Goal: Transaction & Acquisition: Purchase product/service

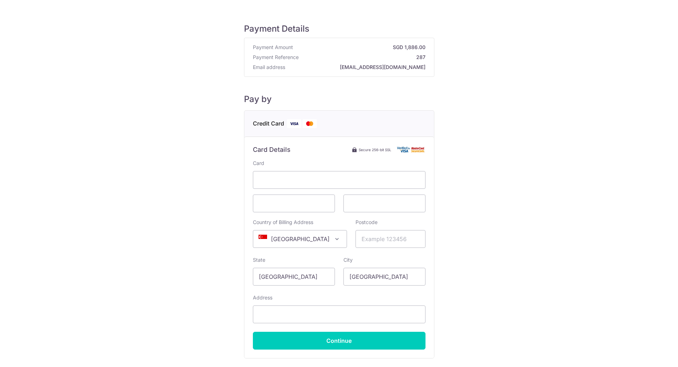
click at [291, 184] on span at bounding box center [339, 180] width 173 height 18
click at [308, 238] on span "[GEOGRAPHIC_DATA]" at bounding box center [299, 238] width 93 height 17
type input "uni"
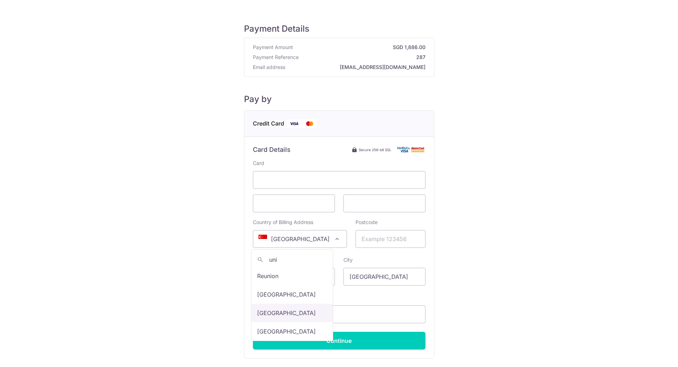
scroll to position [3, 0]
select select "77"
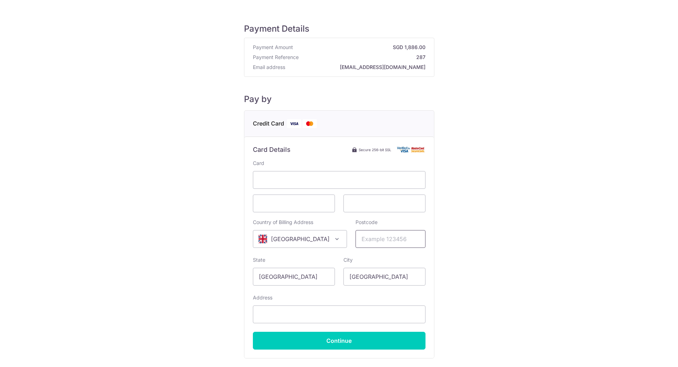
click at [379, 237] on input "Postcode" at bounding box center [391, 239] width 70 height 18
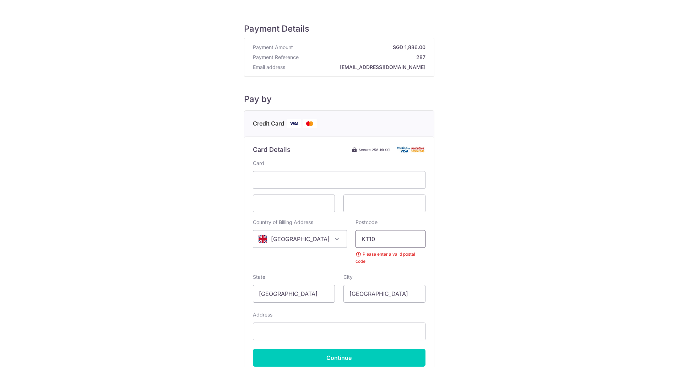
type input "KT10 8QH"
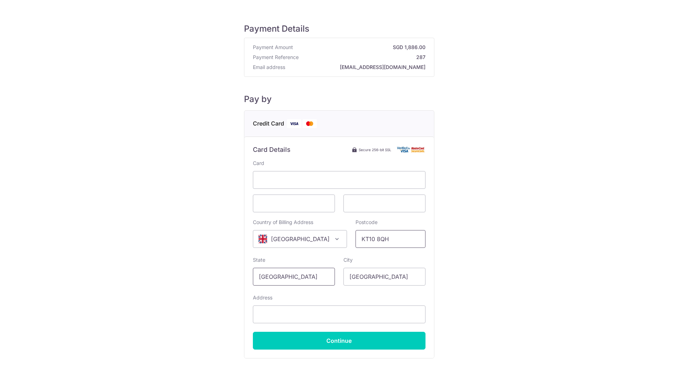
type input "[GEOGRAPHIC_DATA]"
type input "U"
type input "Esher"
type input "[STREET_ADDRESS]"
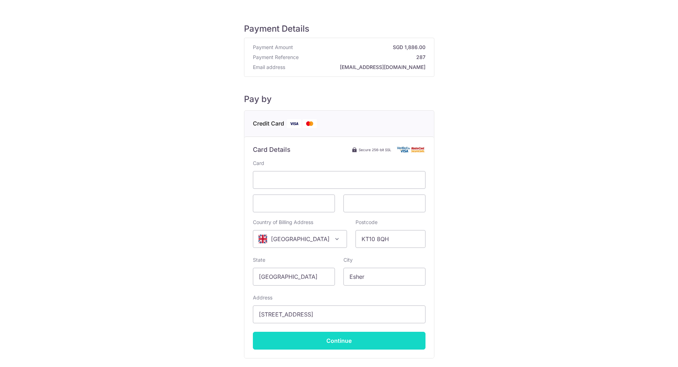
click at [361, 338] on input "Continue" at bounding box center [339, 340] width 173 height 18
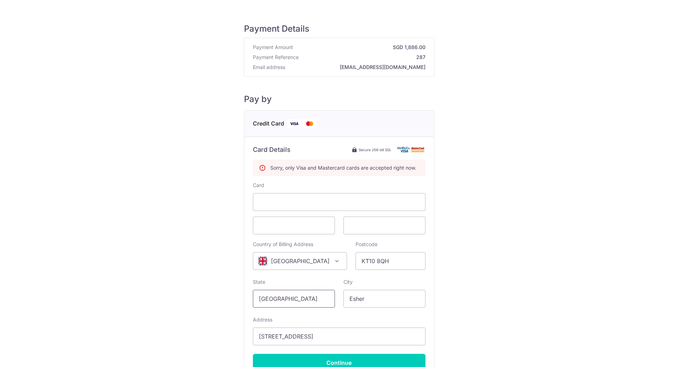
scroll to position [71, 0]
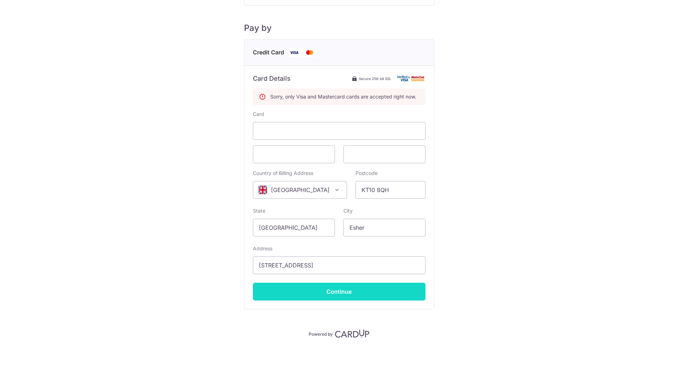
click at [307, 290] on input "Continue" at bounding box center [339, 291] width 173 height 18
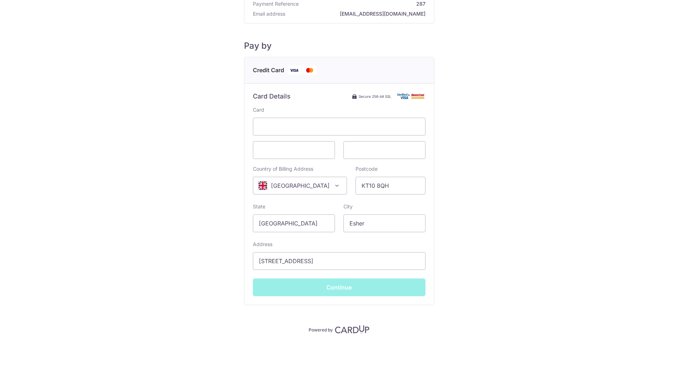
type input "**** 2530"
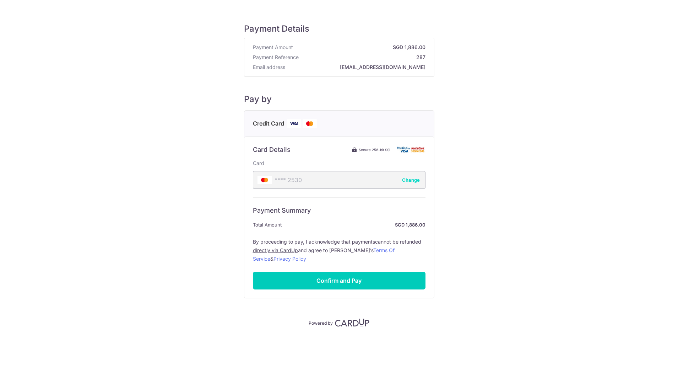
scroll to position [0, 0]
click at [323, 281] on input "Confirm and Pay" at bounding box center [339, 280] width 173 height 18
